Goal: Find contact information

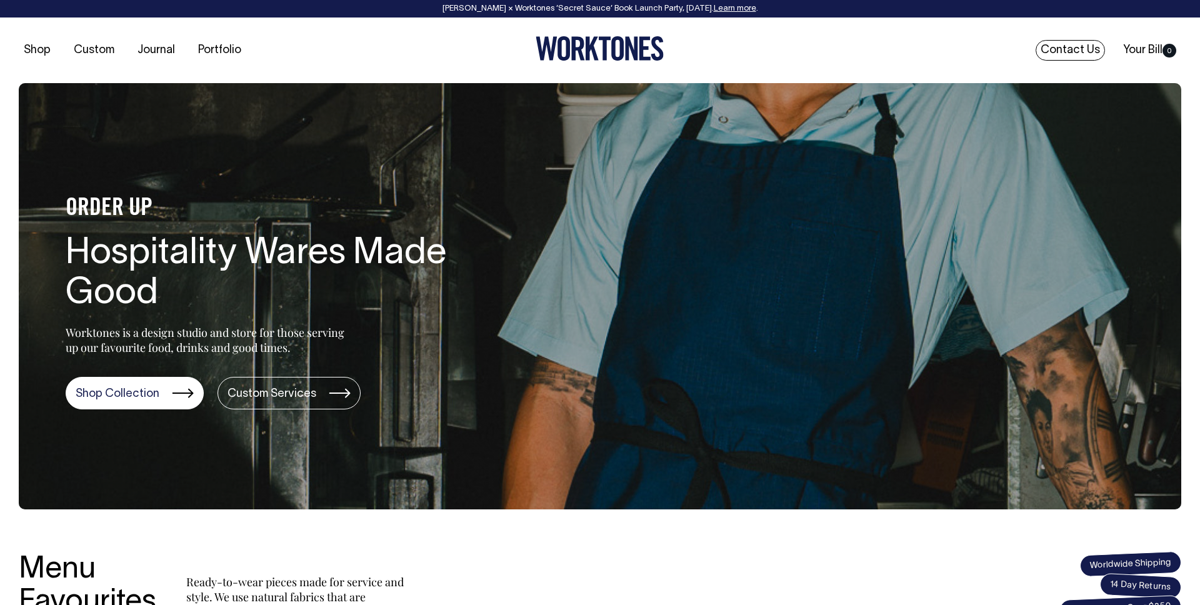
drag, startPoint x: 1082, startPoint y: 45, endPoint x: 1014, endPoint y: 267, distance: 232.2
click at [1082, 46] on link "Contact Us" at bounding box center [1070, 50] width 69 height 21
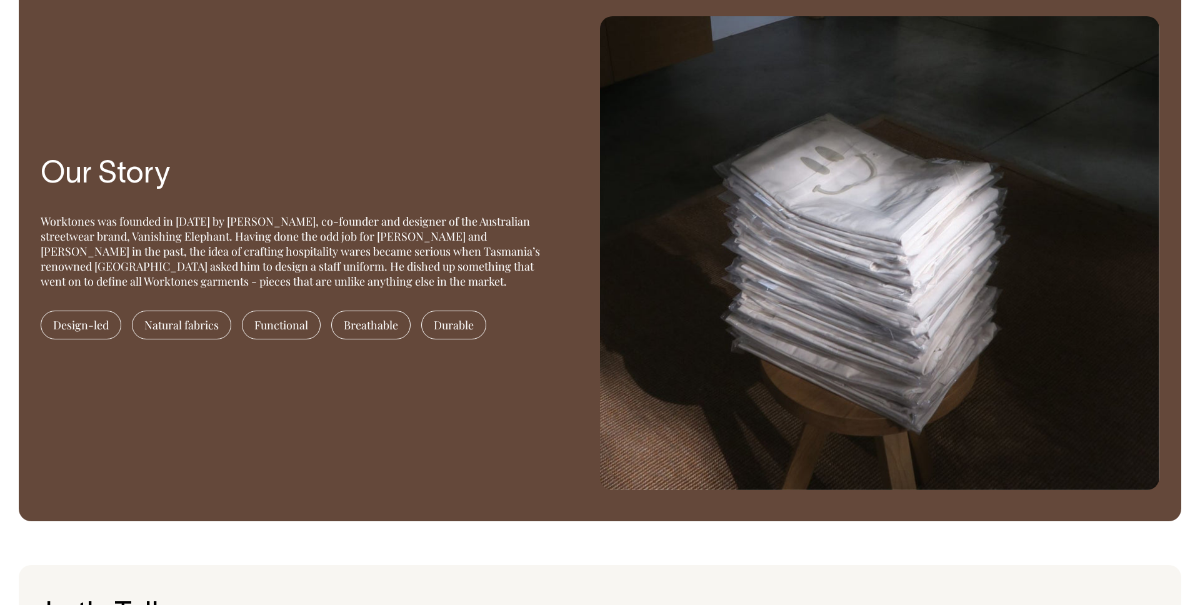
scroll to position [1190, 0]
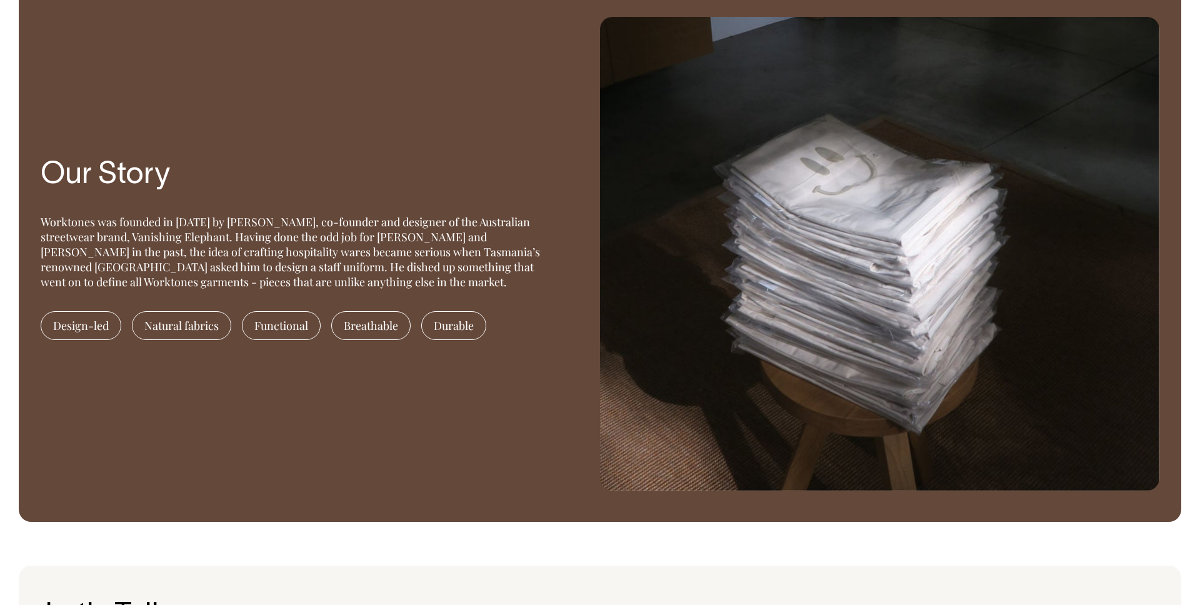
click at [194, 233] on div "Worktones was founded in [DATE] by [PERSON_NAME], co-founder and designer of th…" at bounding box center [297, 251] width 513 height 75
click at [194, 228] on div "Worktones was founded in [DATE] by [PERSON_NAME], co-founder and designer of th…" at bounding box center [297, 251] width 513 height 75
click at [193, 223] on div "Worktones was founded in [DATE] by [PERSON_NAME], co-founder and designer of th…" at bounding box center [297, 251] width 513 height 75
